Goal: Task Accomplishment & Management: Use online tool/utility

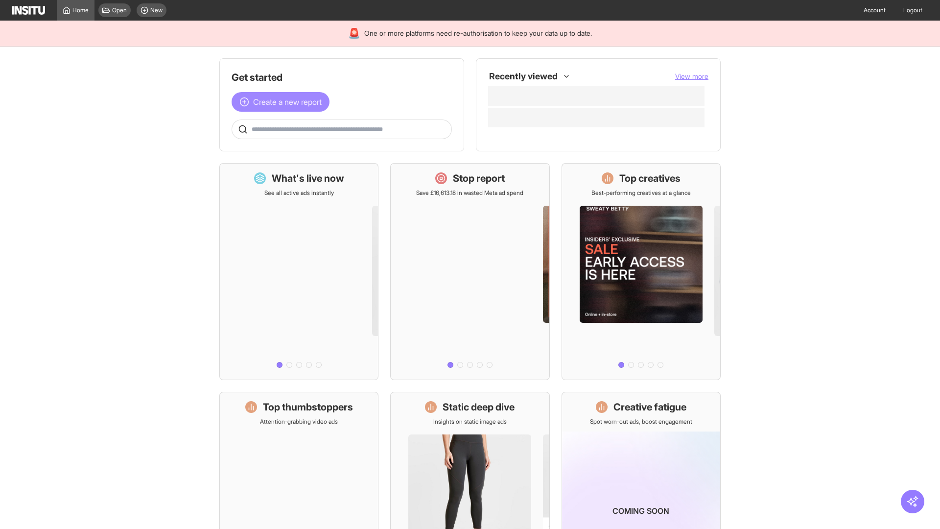
click at [283, 102] on span "Create a new report" at bounding box center [287, 102] width 69 height 12
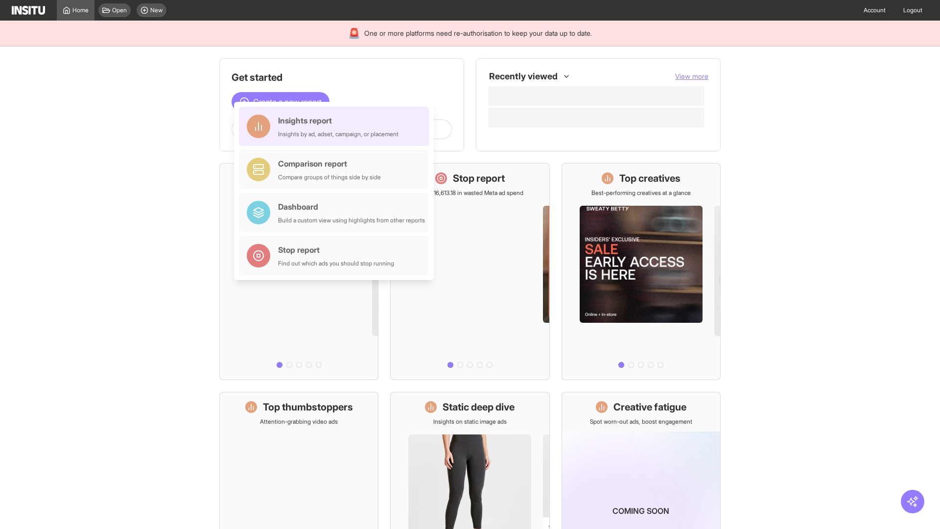
click at [336, 126] on div "Insights report Insights by ad, adset, campaign, or placement" at bounding box center [338, 127] width 120 height 24
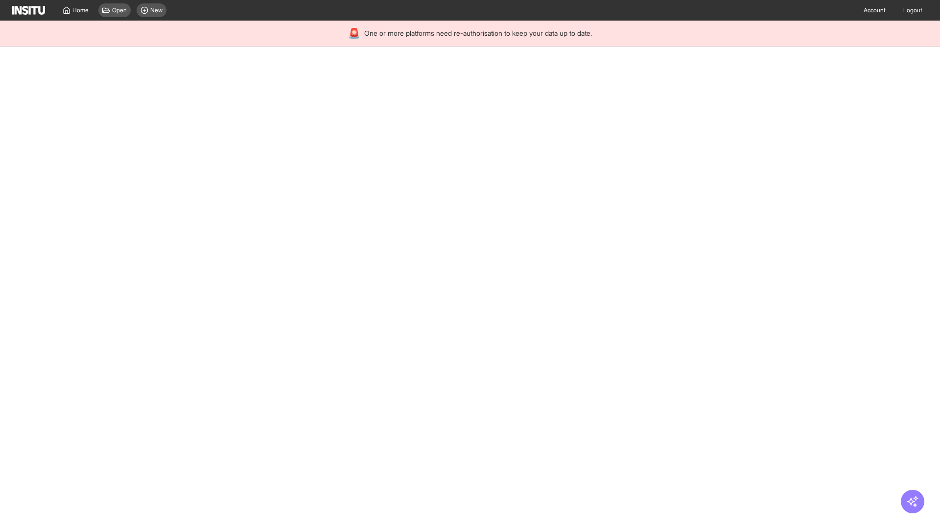
select select "**"
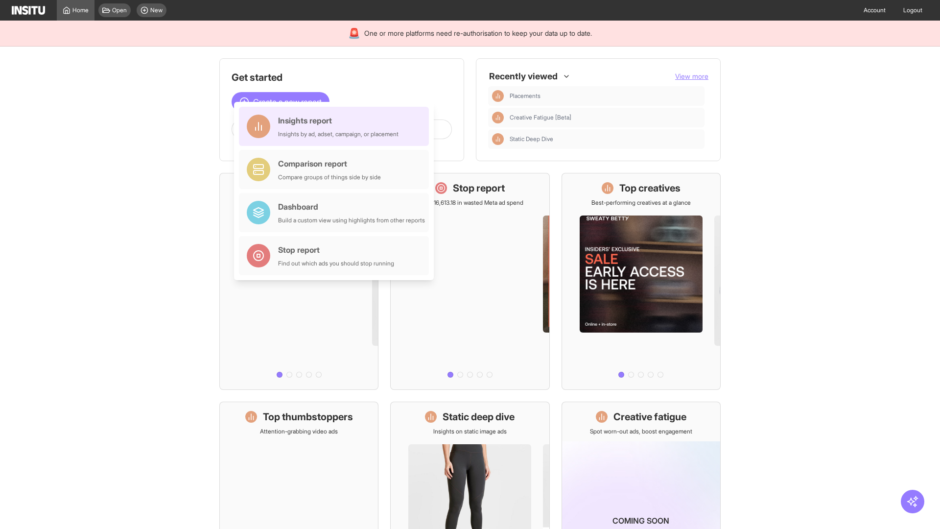
click at [336, 126] on div "Insights report Insights by ad, adset, campaign, or placement" at bounding box center [338, 127] width 120 height 24
